Goal: Task Accomplishment & Management: Manage account settings

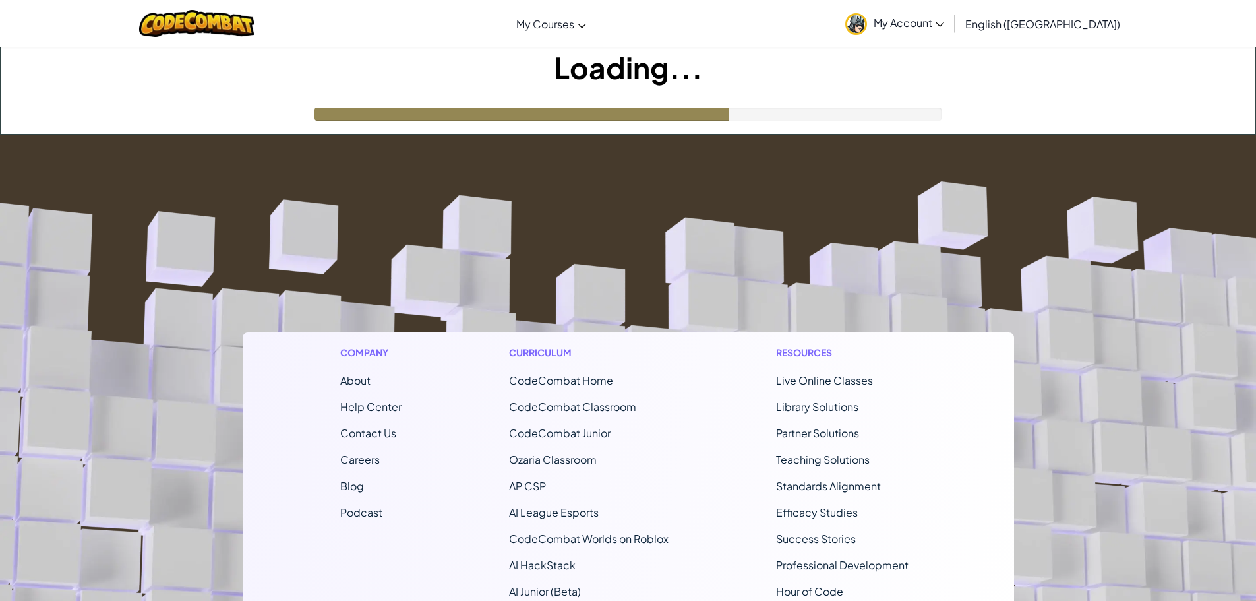
click at [501, 101] on div "Loading..." at bounding box center [628, 90] width 1255 height 87
click at [531, 168] on footer "Company About Help Center Contact Us Careers Blog Podcast Curriculum CodeCombat…" at bounding box center [628, 492] width 1256 height 714
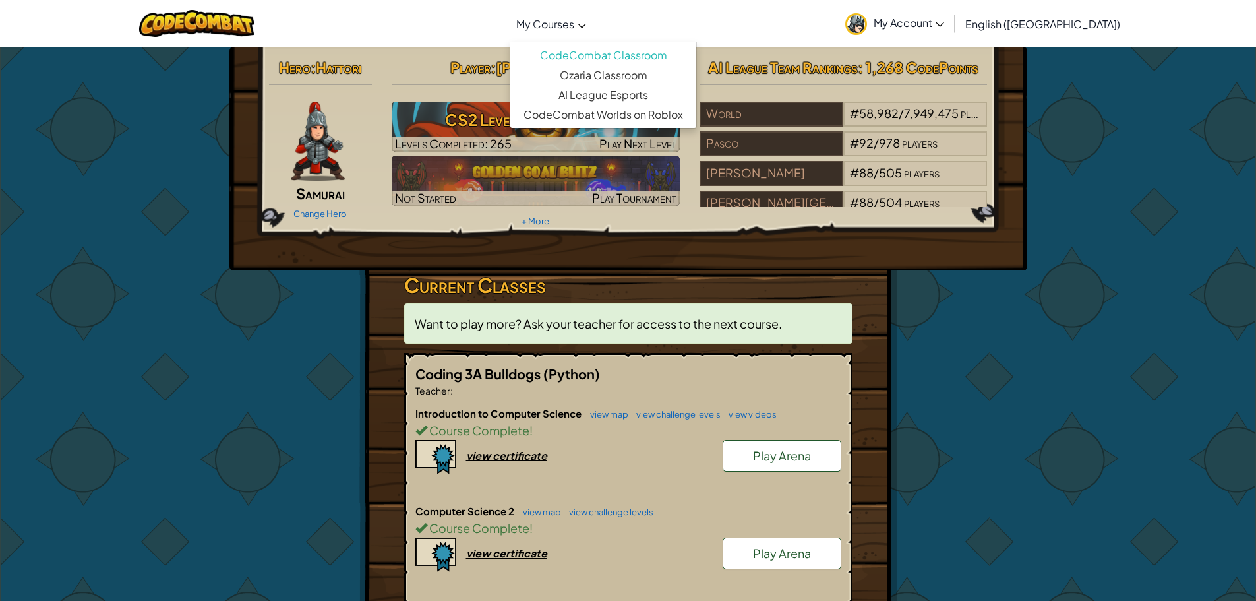
click at [568, 25] on span "My Courses" at bounding box center [545, 24] width 58 height 14
click at [1092, 69] on div "Hero : Hattori Samurai Change Hero Player : Ian B CS2 Level 62: Power Peak Leve…" at bounding box center [628, 425] width 1256 height 758
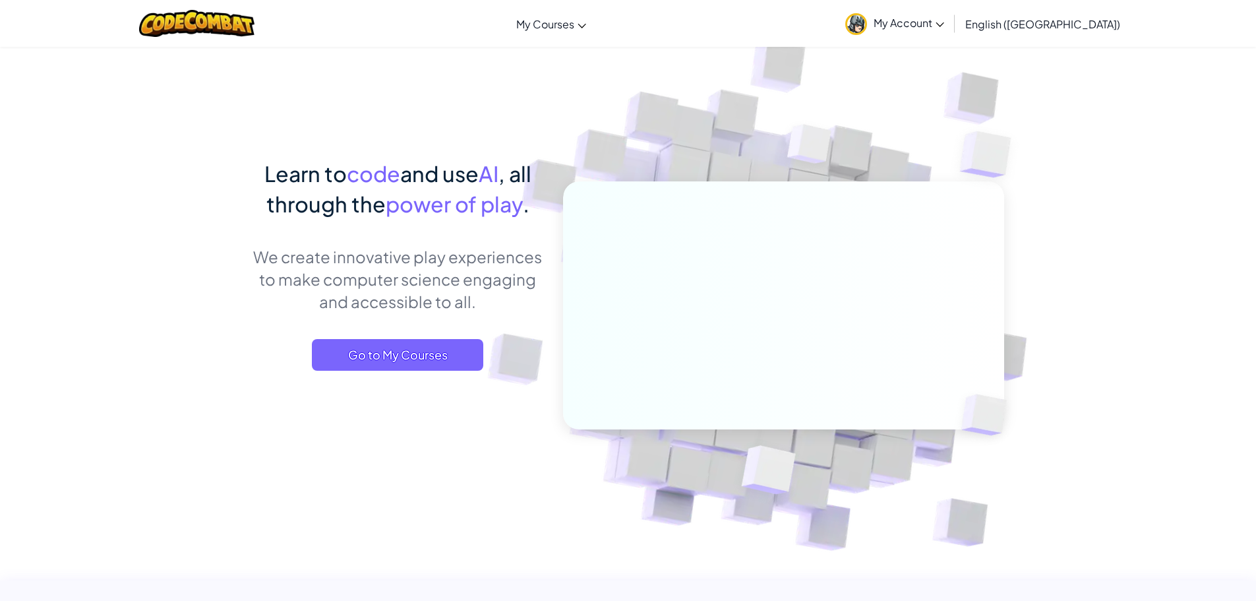
click at [944, 22] on span "My Account" at bounding box center [909, 23] width 71 height 14
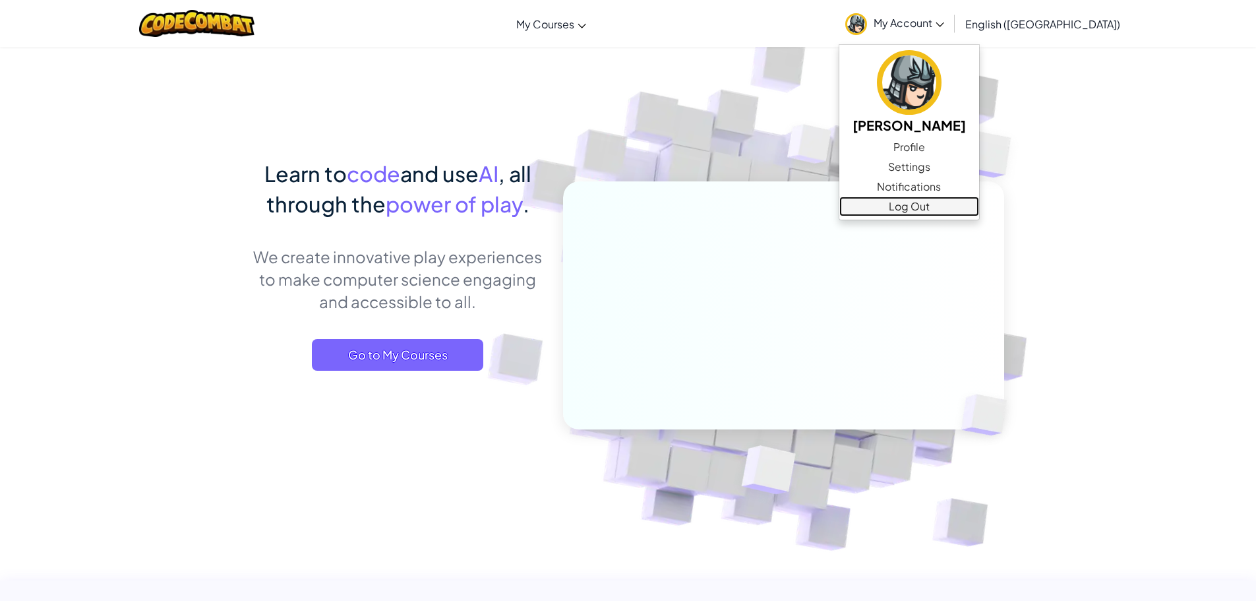
click at [972, 202] on link "Log Out" at bounding box center [909, 207] width 140 height 20
